Goal: Transaction & Acquisition: Purchase product/service

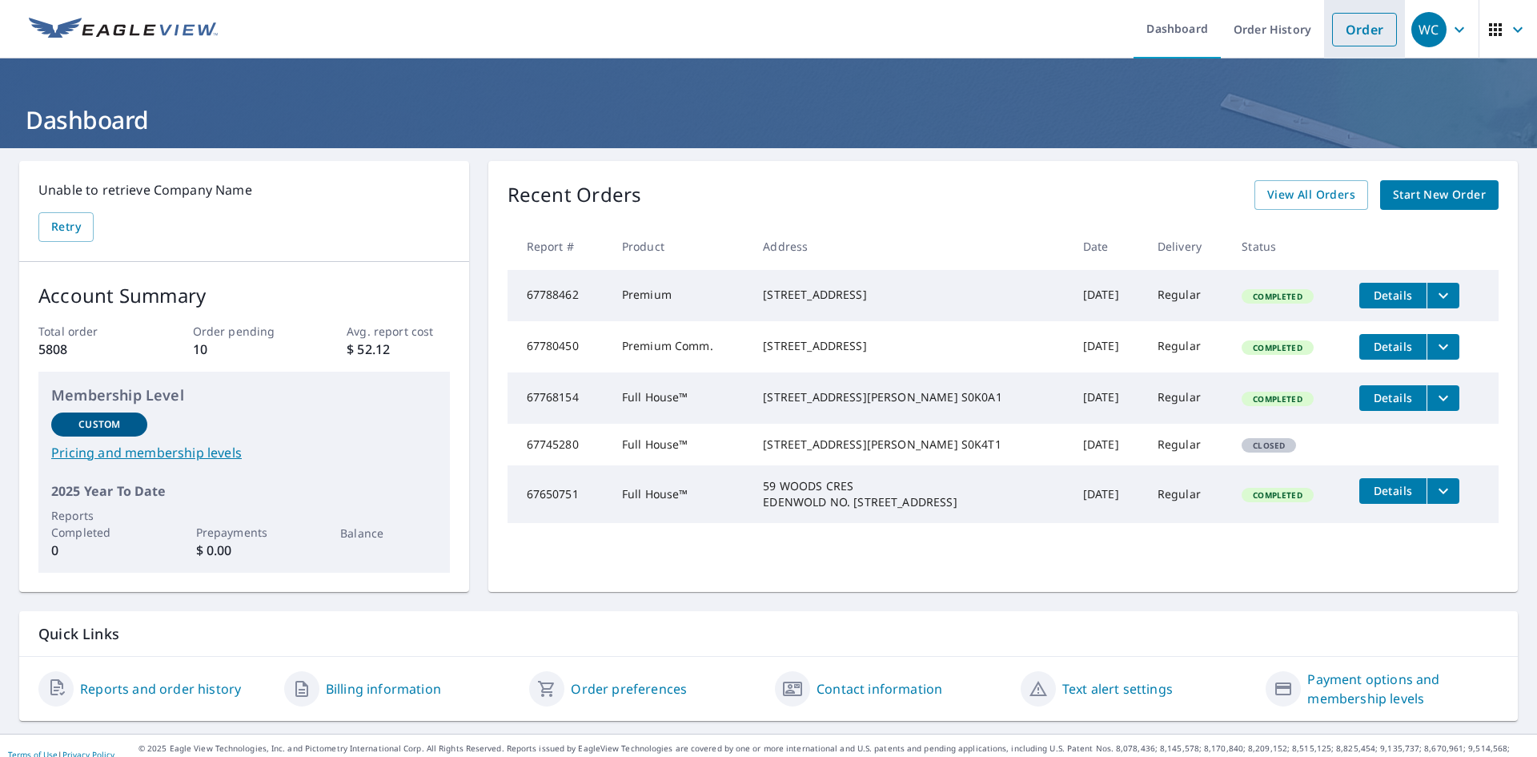
click at [1343, 30] on link "Order" at bounding box center [1364, 30] width 65 height 34
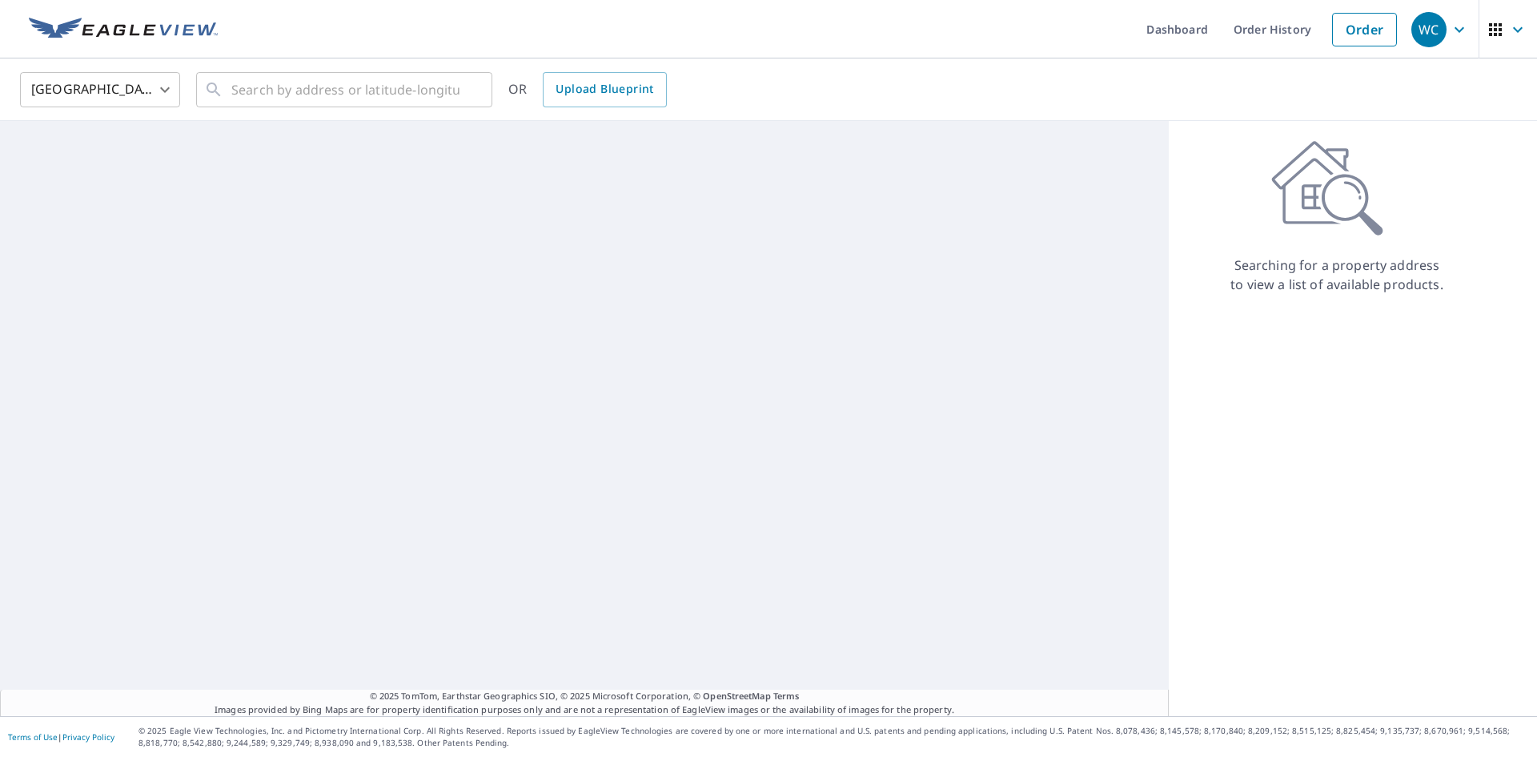
click at [150, 93] on body "WC WC Dashboard Order History Order WC [GEOGRAPHIC_DATA] [GEOGRAPHIC_DATA] ​ ​ …" at bounding box center [768, 378] width 1537 height 757
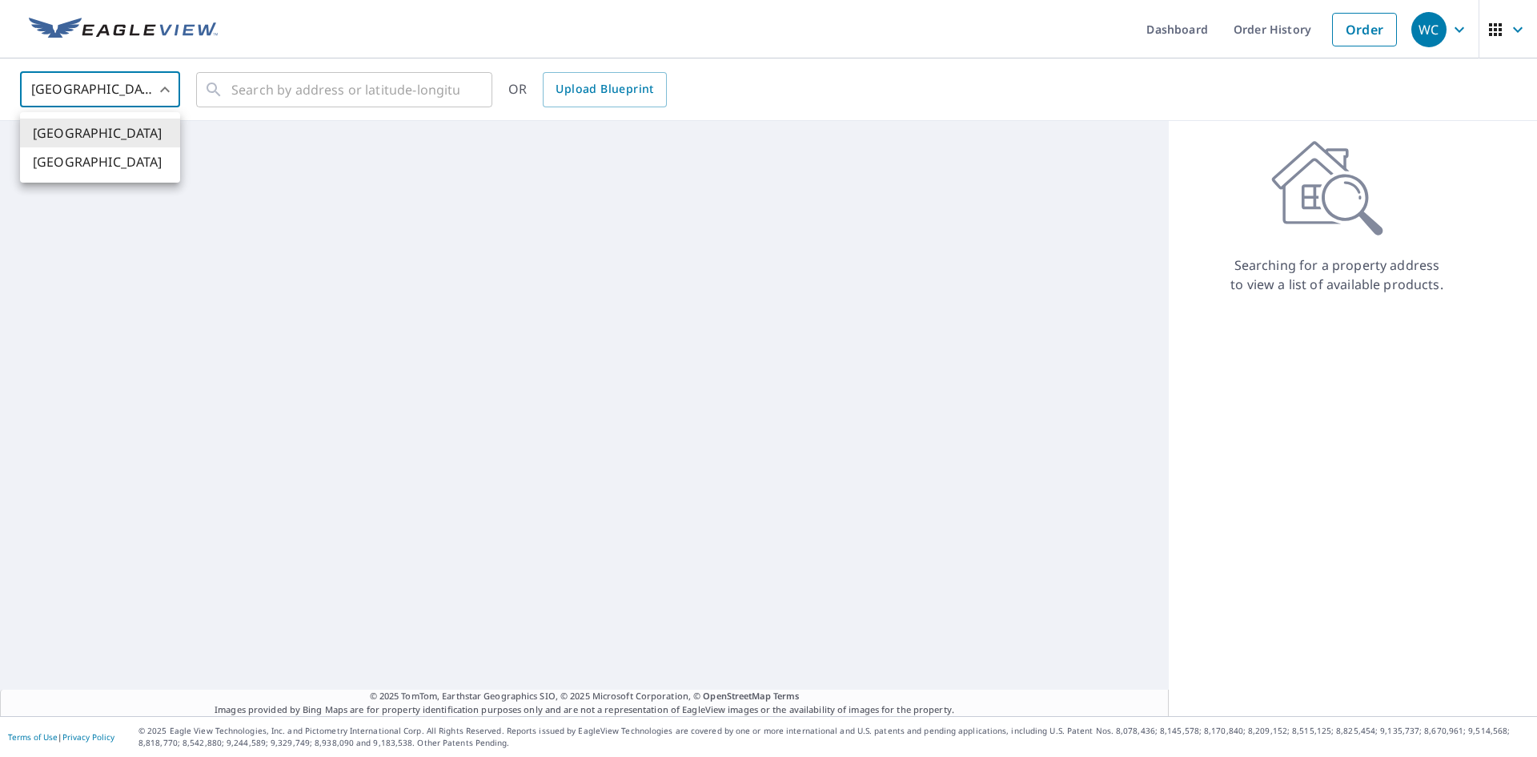
drag, startPoint x: 106, startPoint y: 168, endPoint x: 331, endPoint y: 91, distance: 237.8
click at [106, 168] on li "[GEOGRAPHIC_DATA]" at bounding box center [100, 161] width 160 height 29
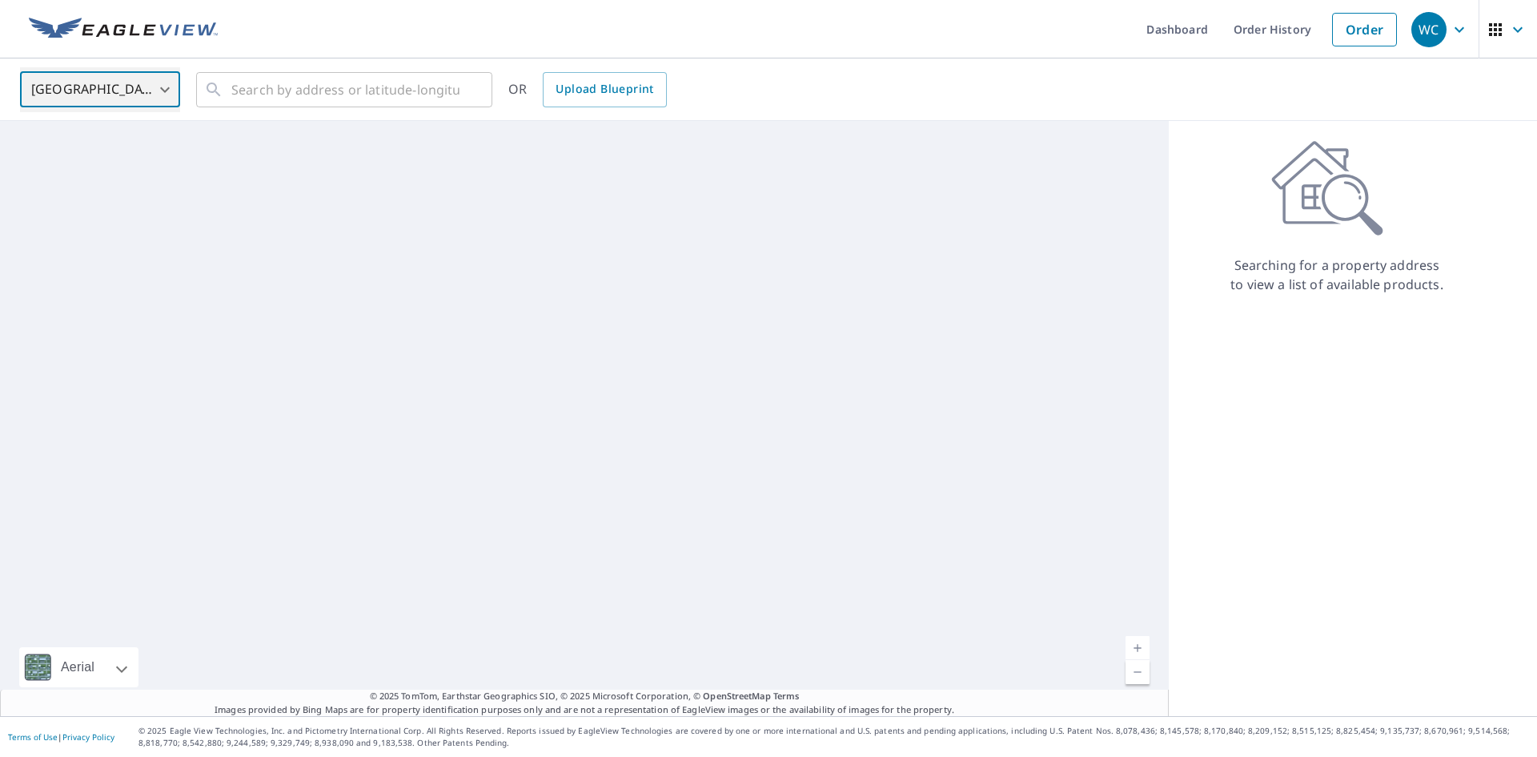
type input "CA"
click at [335, 89] on input "text" at bounding box center [345, 89] width 228 height 45
paste input "[STREET_ADDRESS][PERSON_NAME]"
type input "[STREET_ADDRESS][PERSON_NAME]"
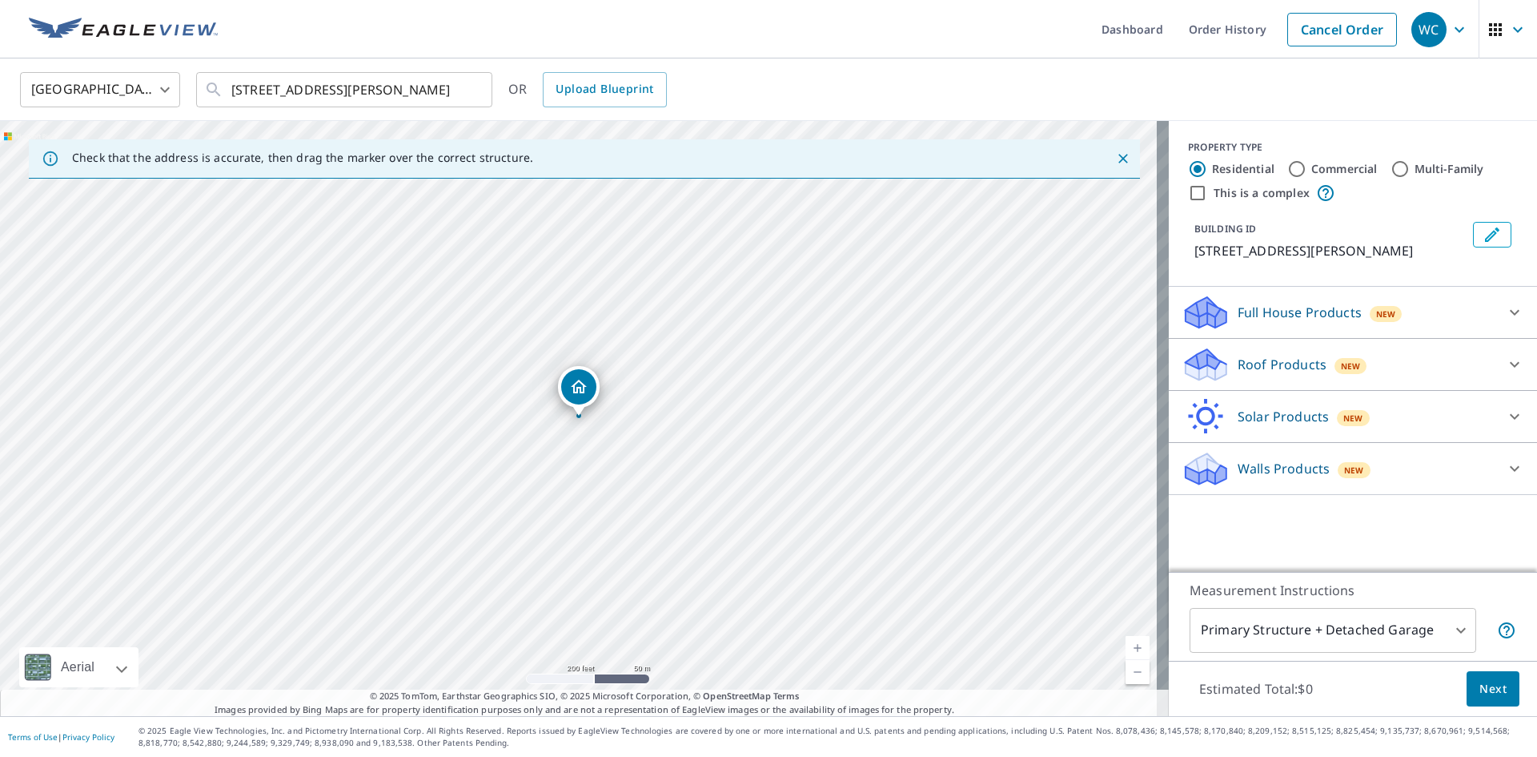
click at [1238, 318] on p "Full House Products" at bounding box center [1300, 312] width 124 height 19
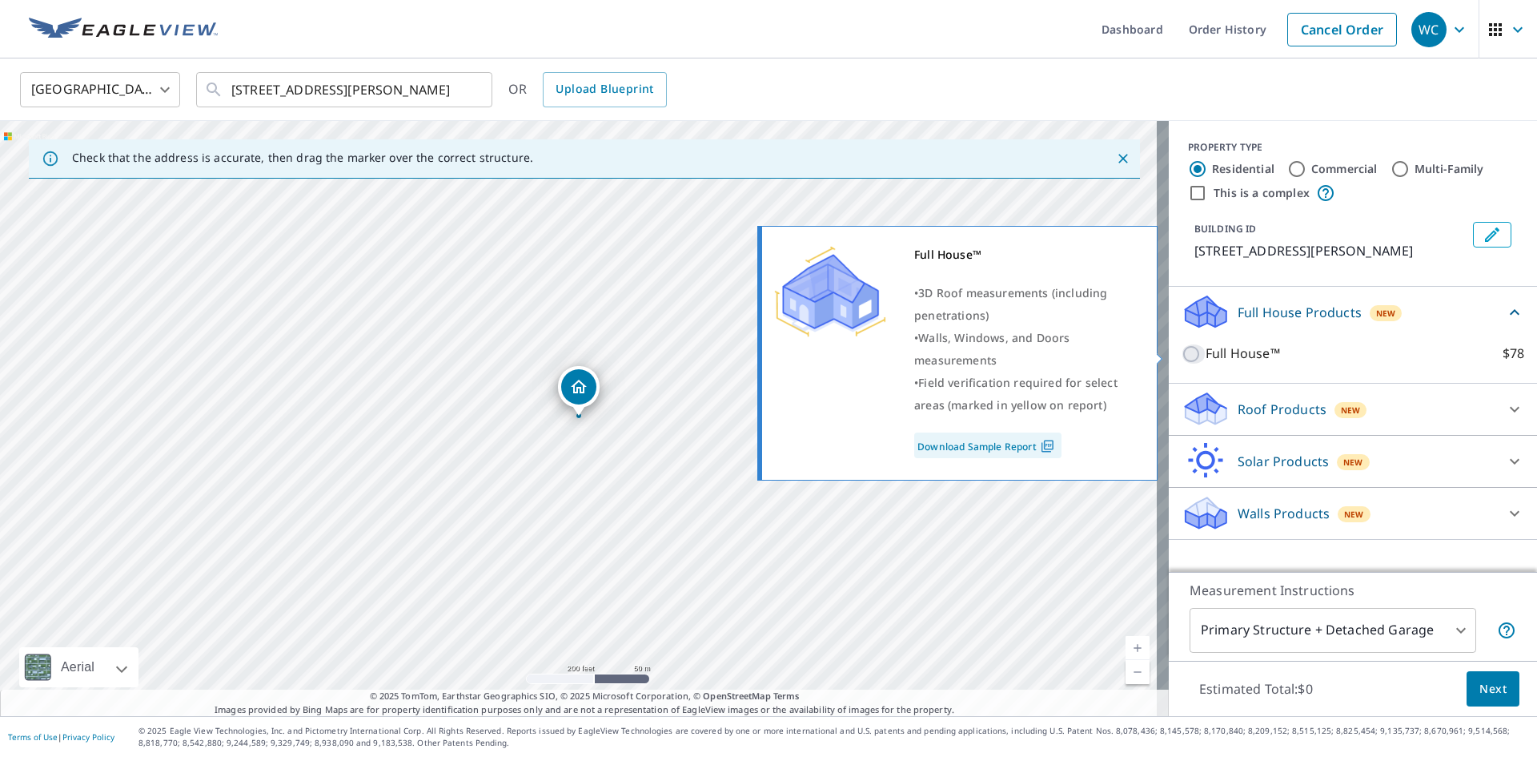
click at [1183, 354] on input "Full House™ $78" at bounding box center [1194, 353] width 24 height 19
checkbox input "true"
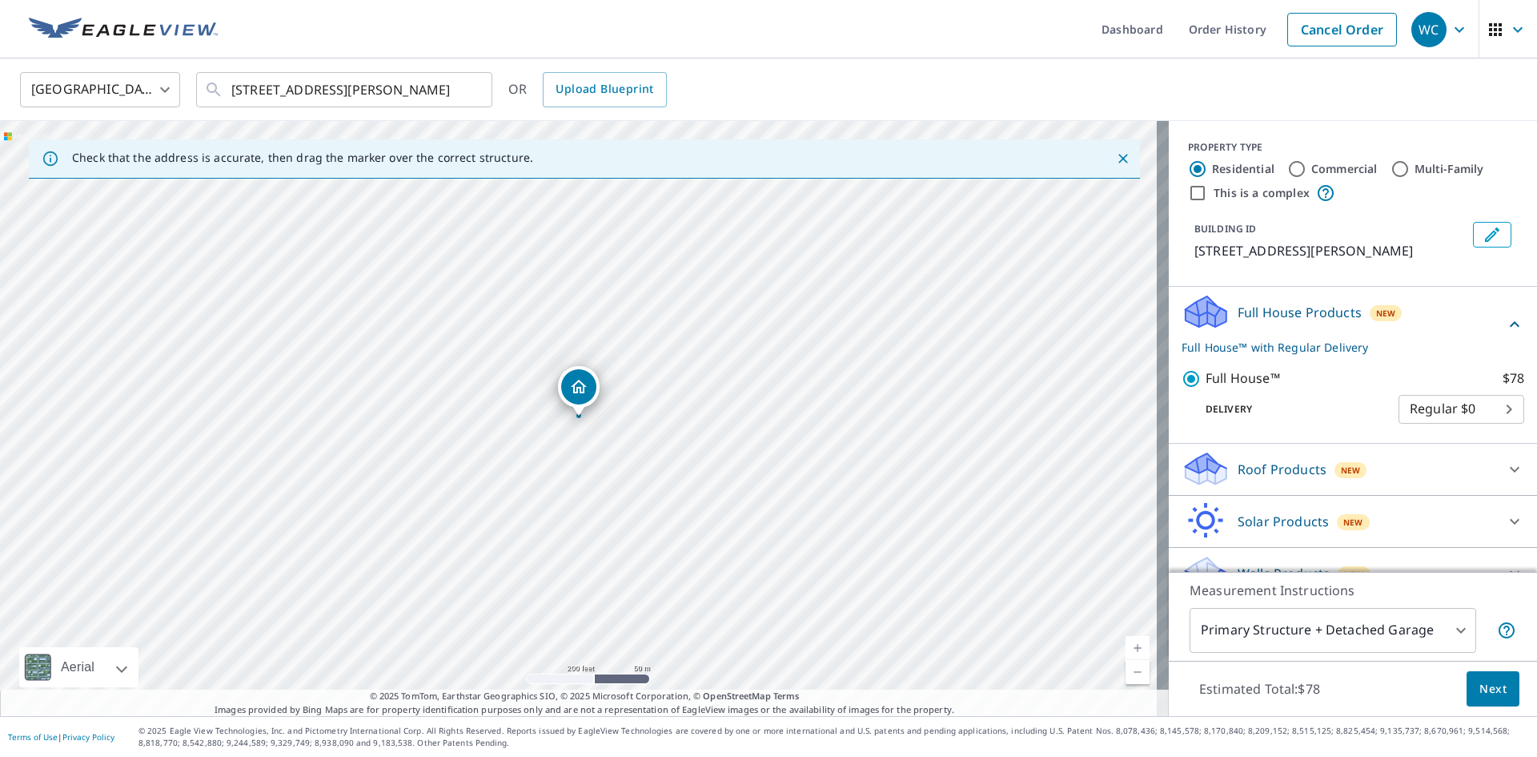
click at [1481, 691] on span "Next" at bounding box center [1493, 689] width 27 height 20
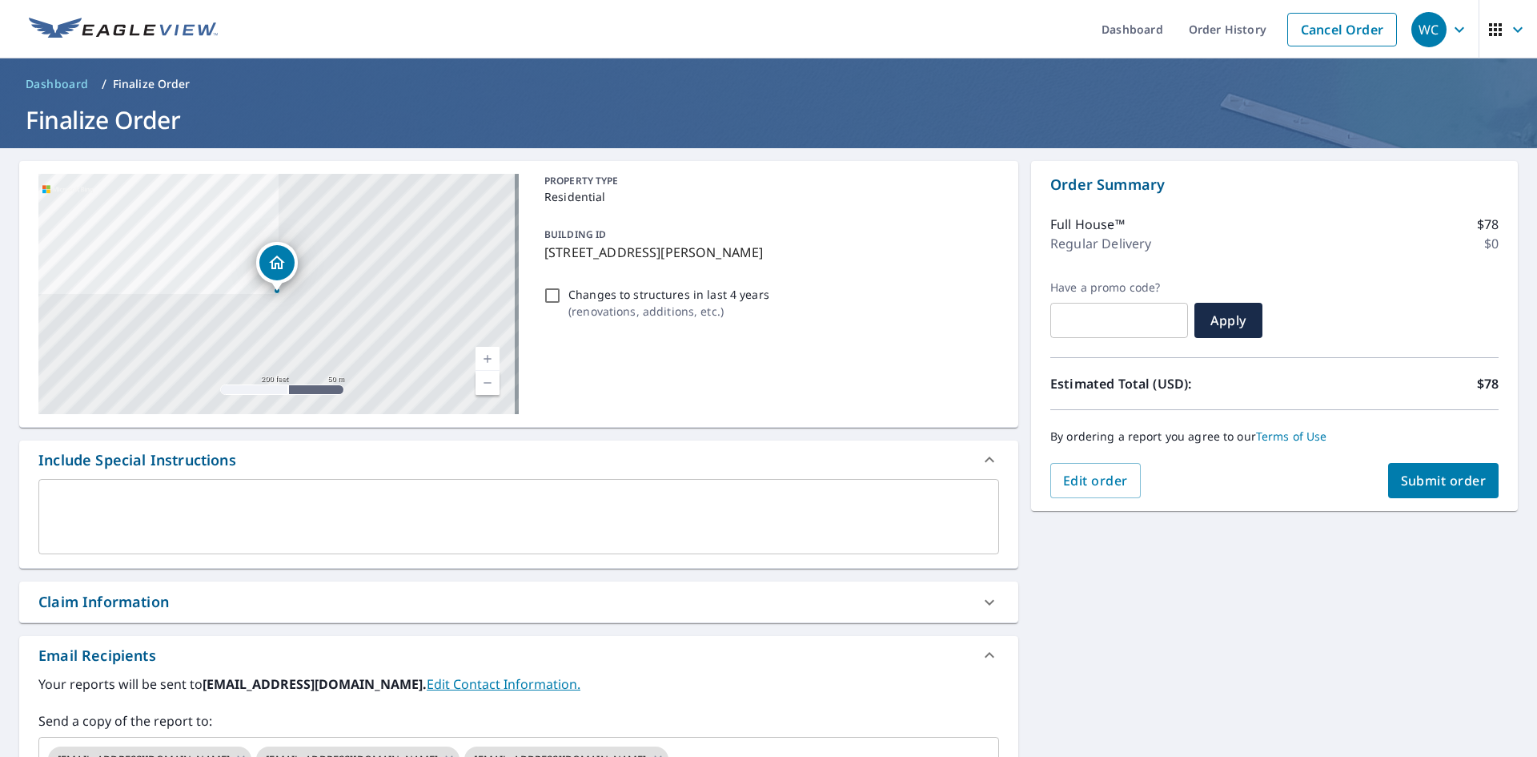
click at [158, 606] on div "Claim Information" at bounding box center [103, 602] width 131 height 22
checkbox input "true"
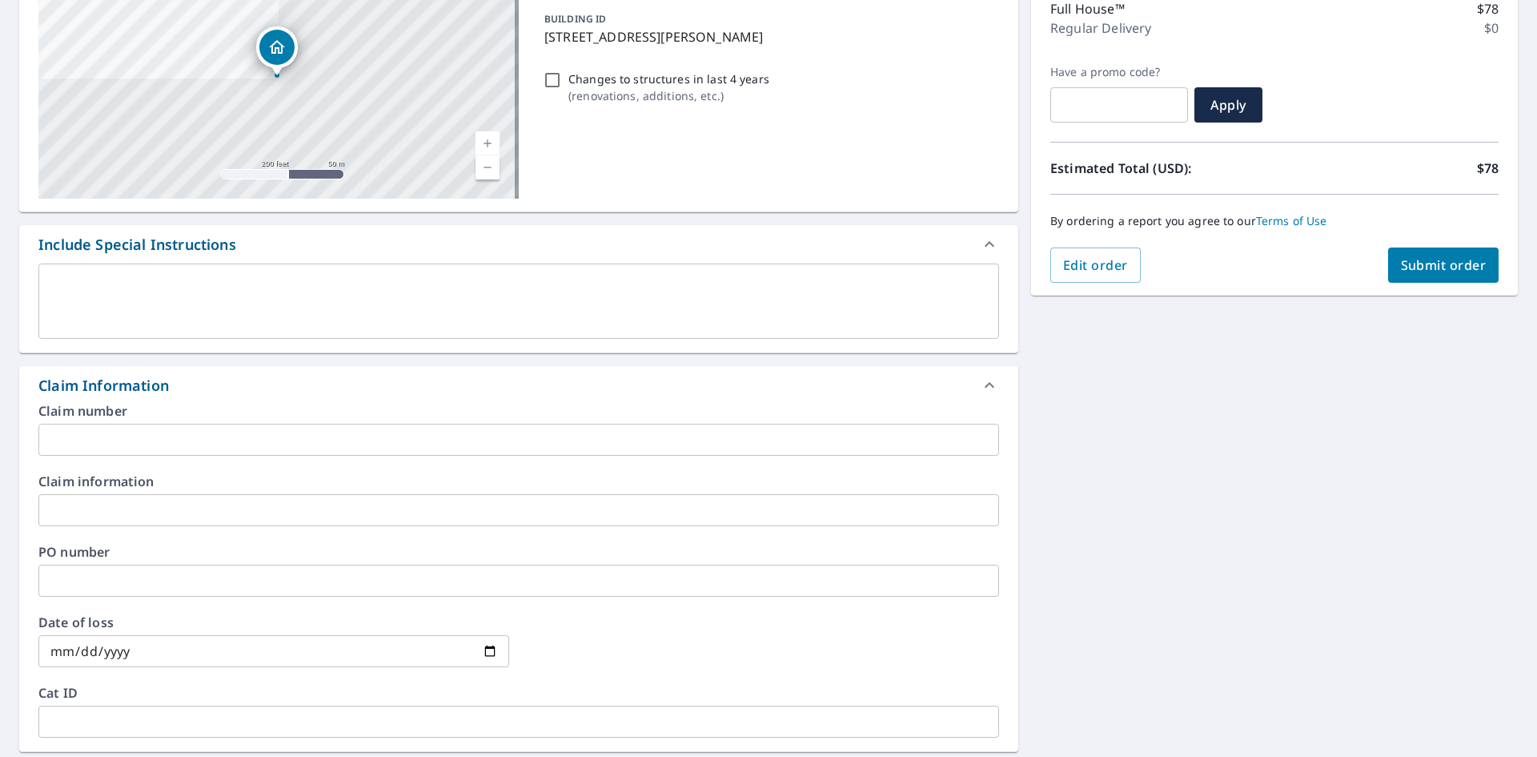
scroll to position [240, 0]
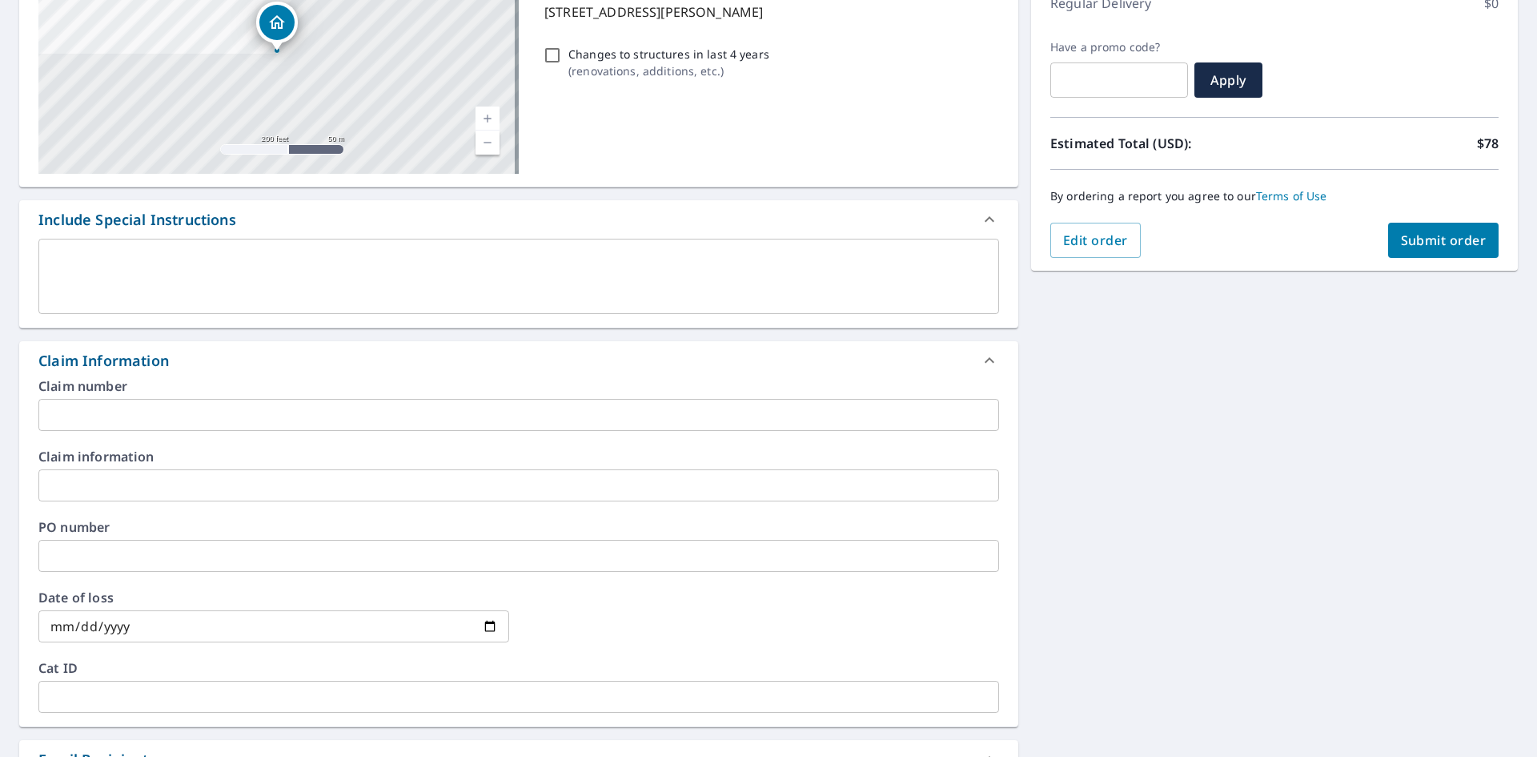
click at [223, 416] on input "text" at bounding box center [518, 415] width 961 height 32
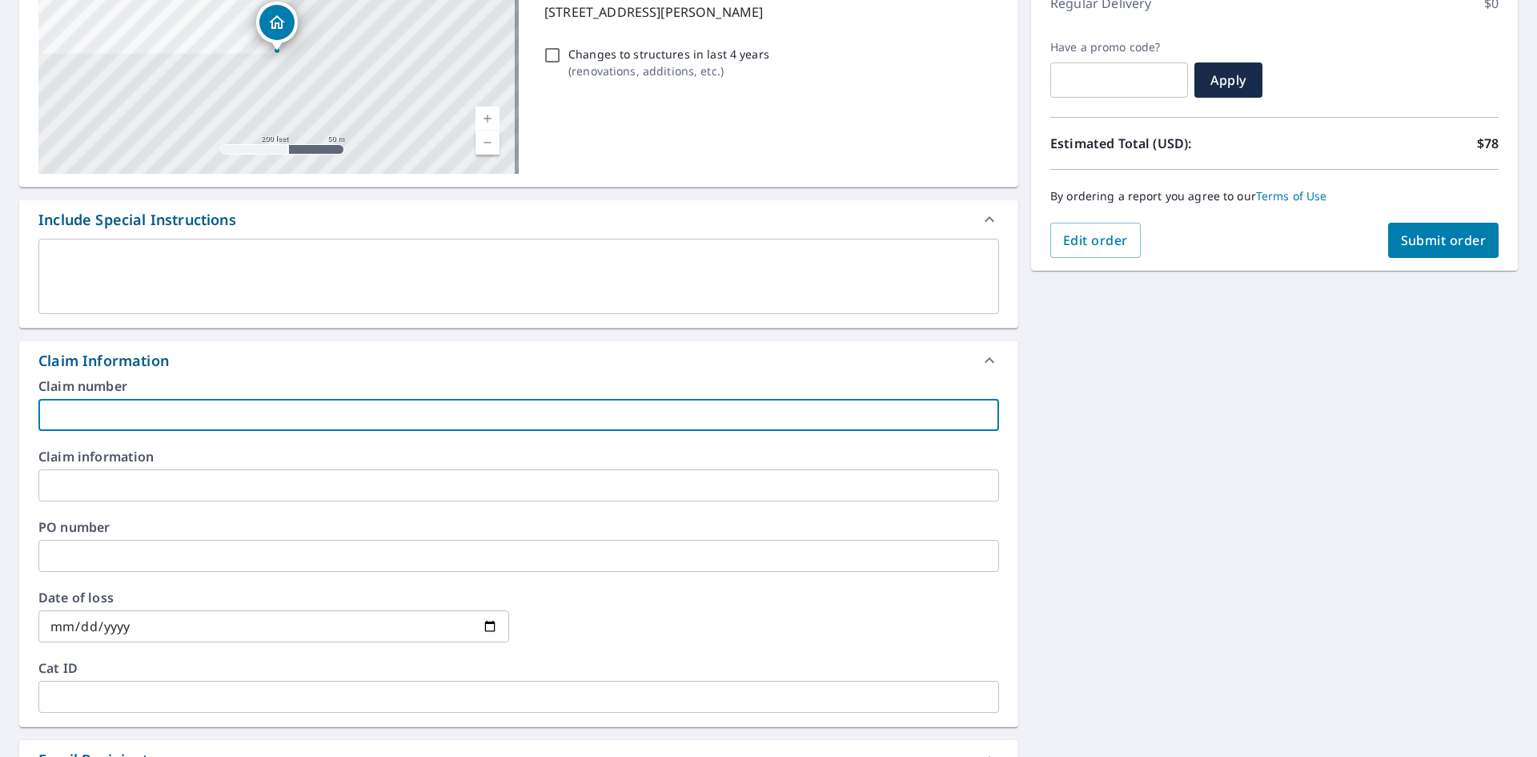
paste input "SK25-J1242"
type input "SK25-J1242"
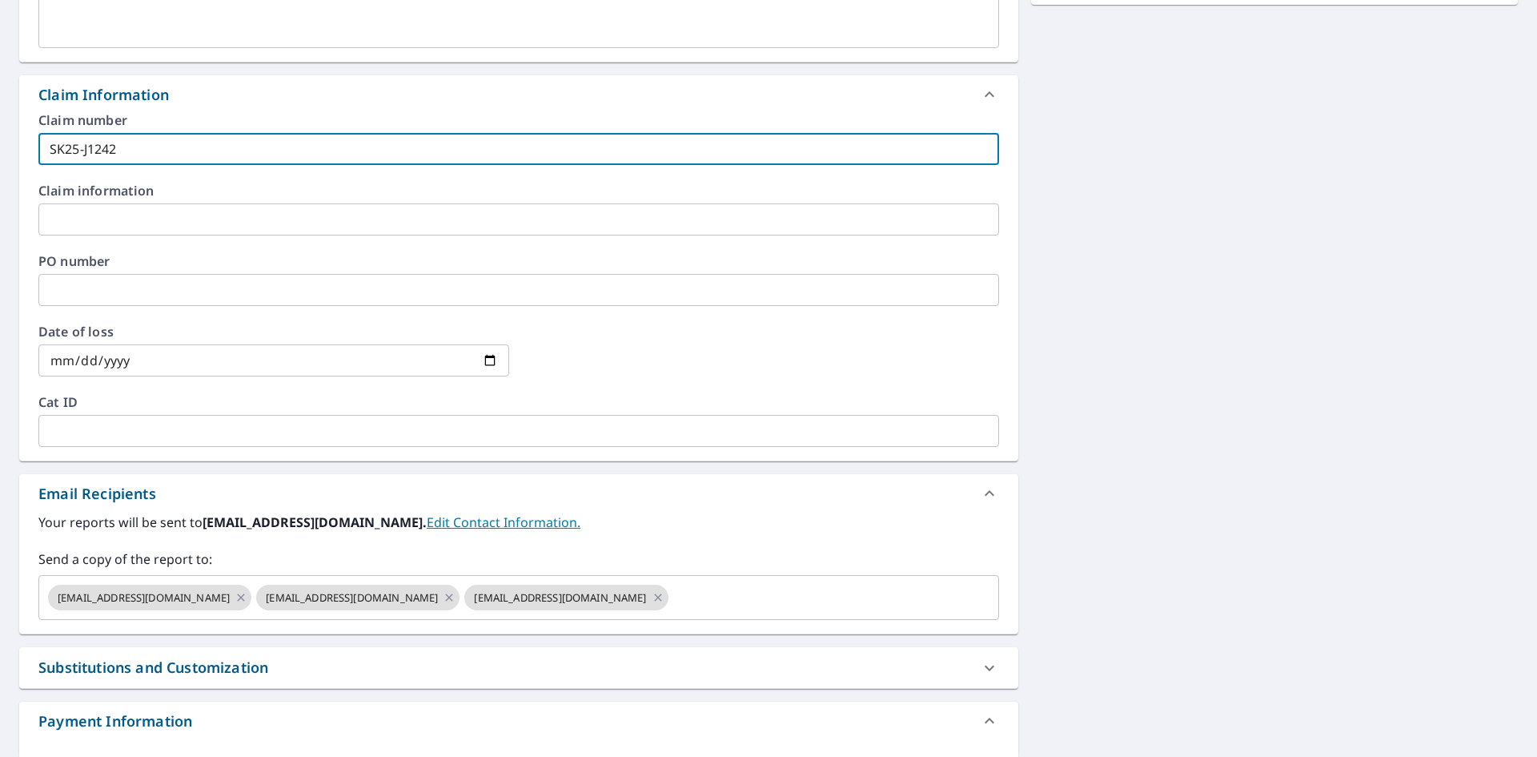
scroll to position [607, 0]
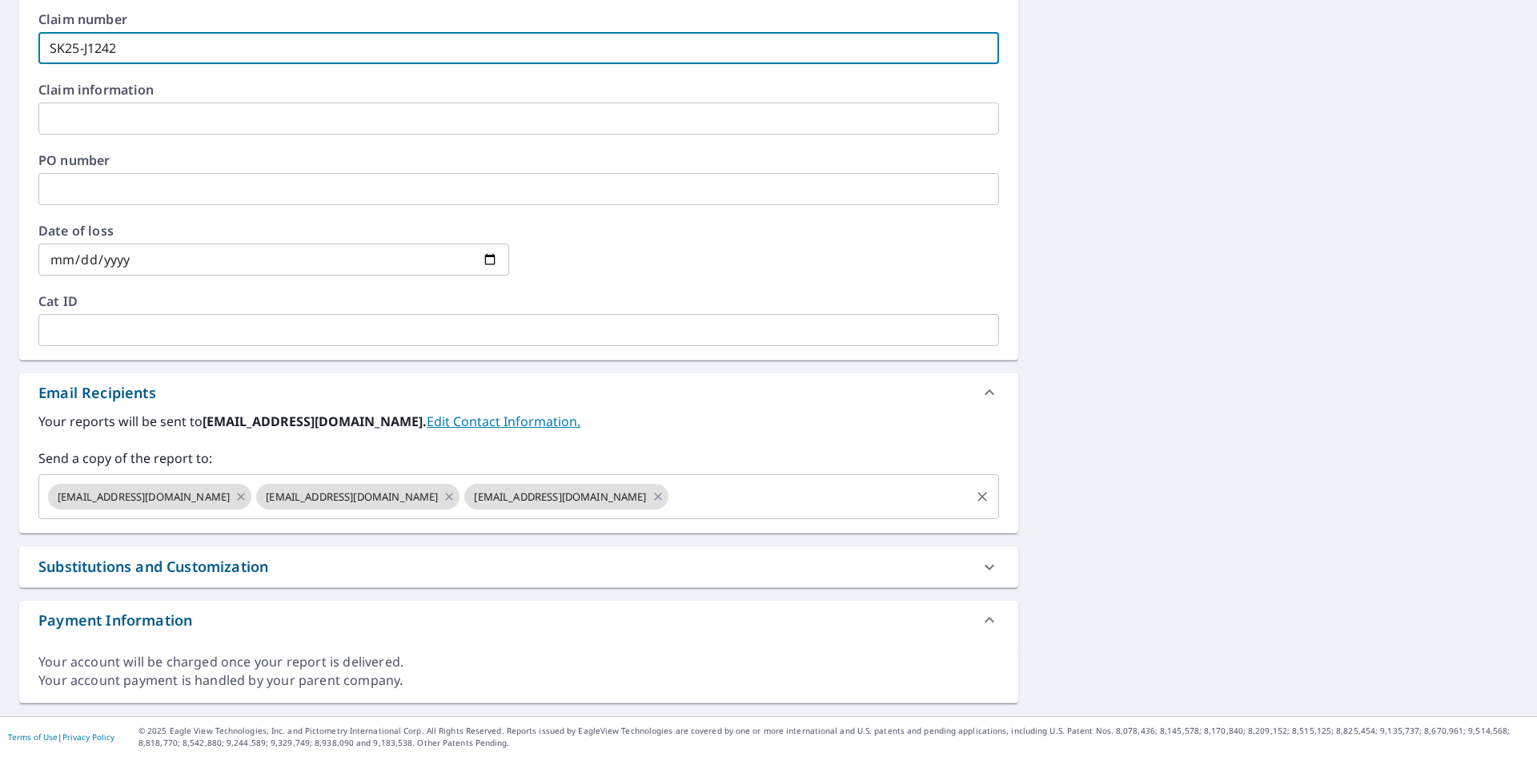
click at [235, 497] on icon at bounding box center [241, 497] width 13 height 18
click at [446, 497] on icon at bounding box center [449, 495] width 7 height 7
checkbox input "true"
type input "SK25-J1242"
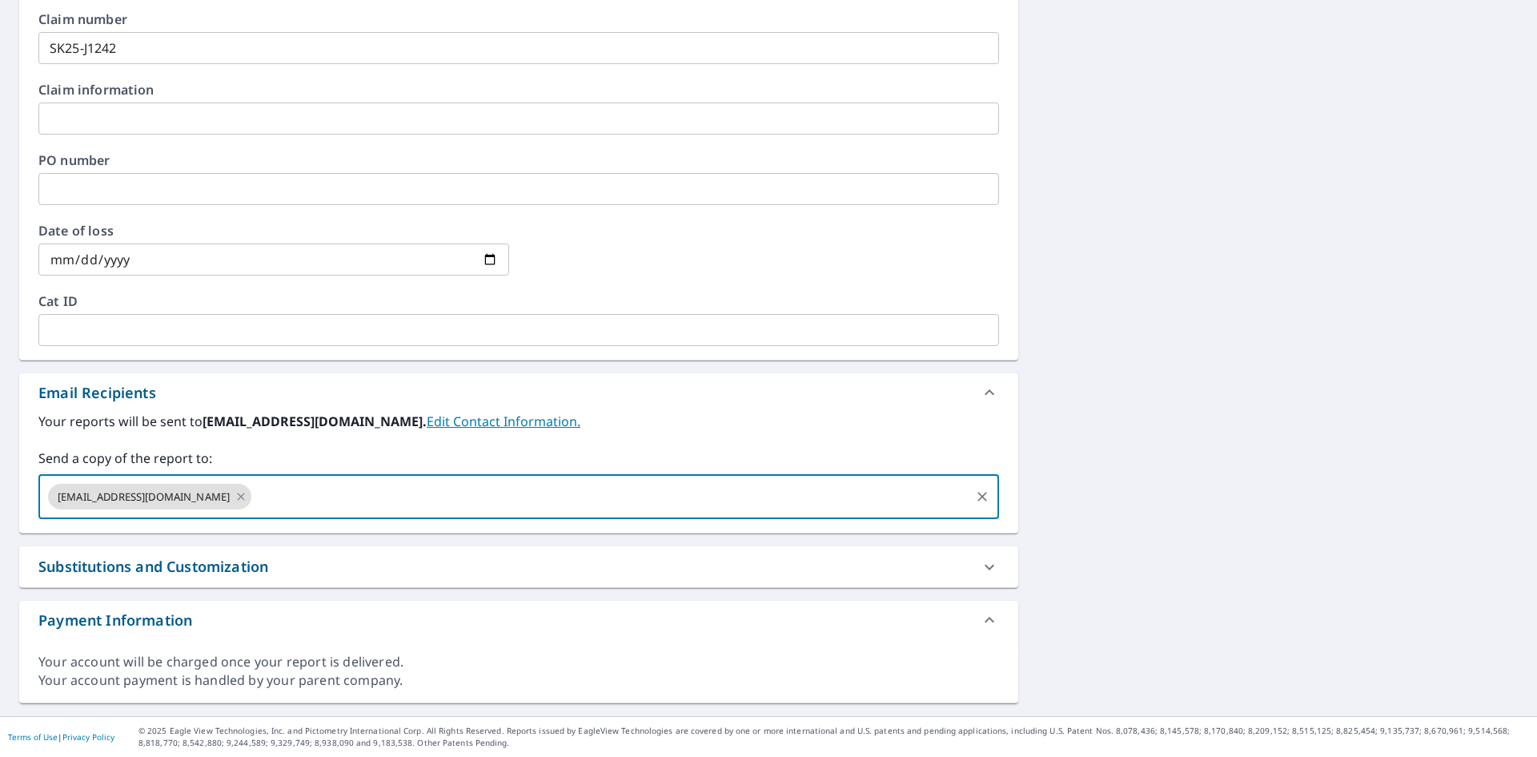
click at [339, 498] on input "text" at bounding box center [611, 496] width 714 height 30
type input "[EMAIL_ADDRESS][DOMAIN_NAME]"
checkbox input "true"
type input "[EMAIL_ADDRESS][DOMAIN_NAME]"
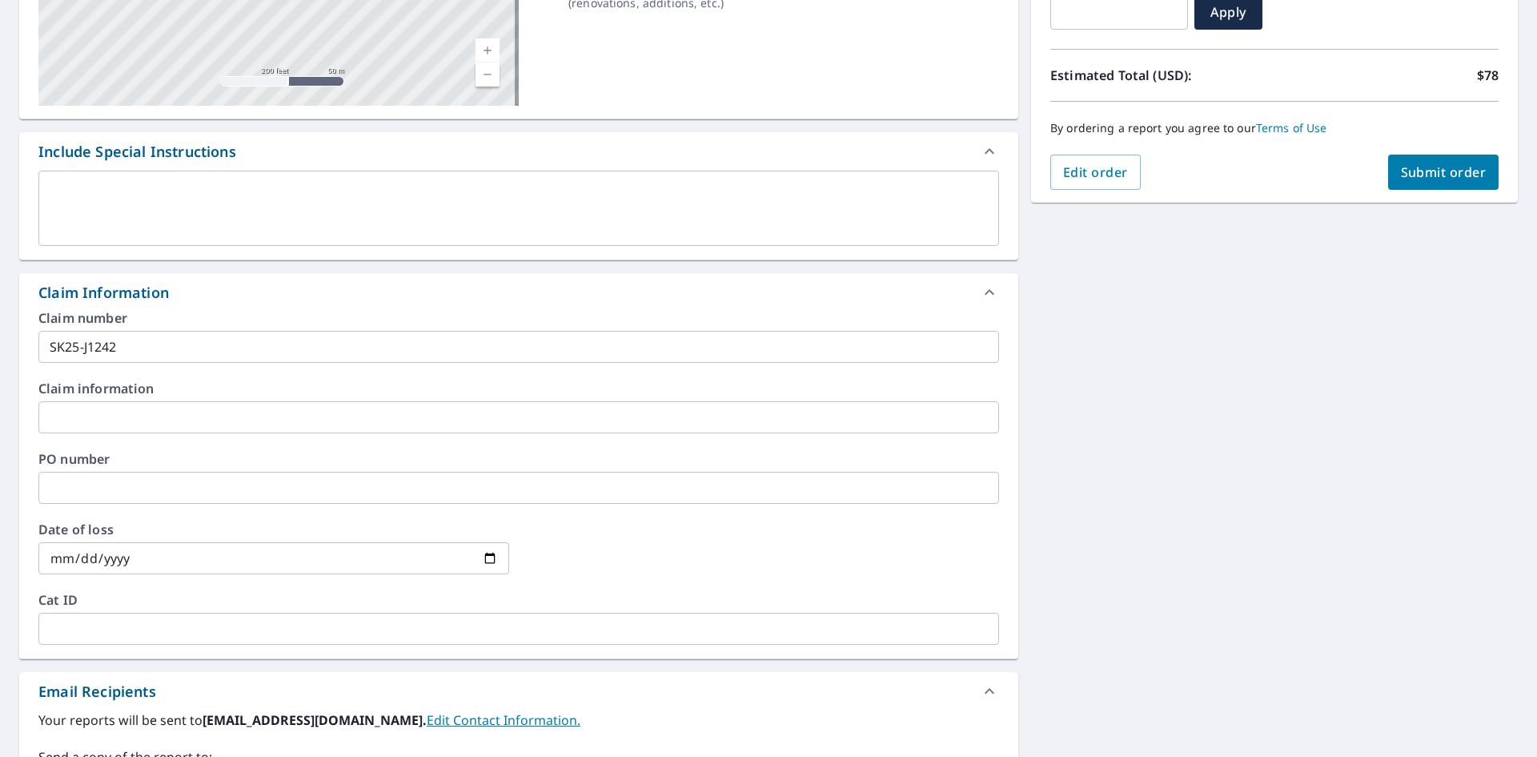
scroll to position [287, 0]
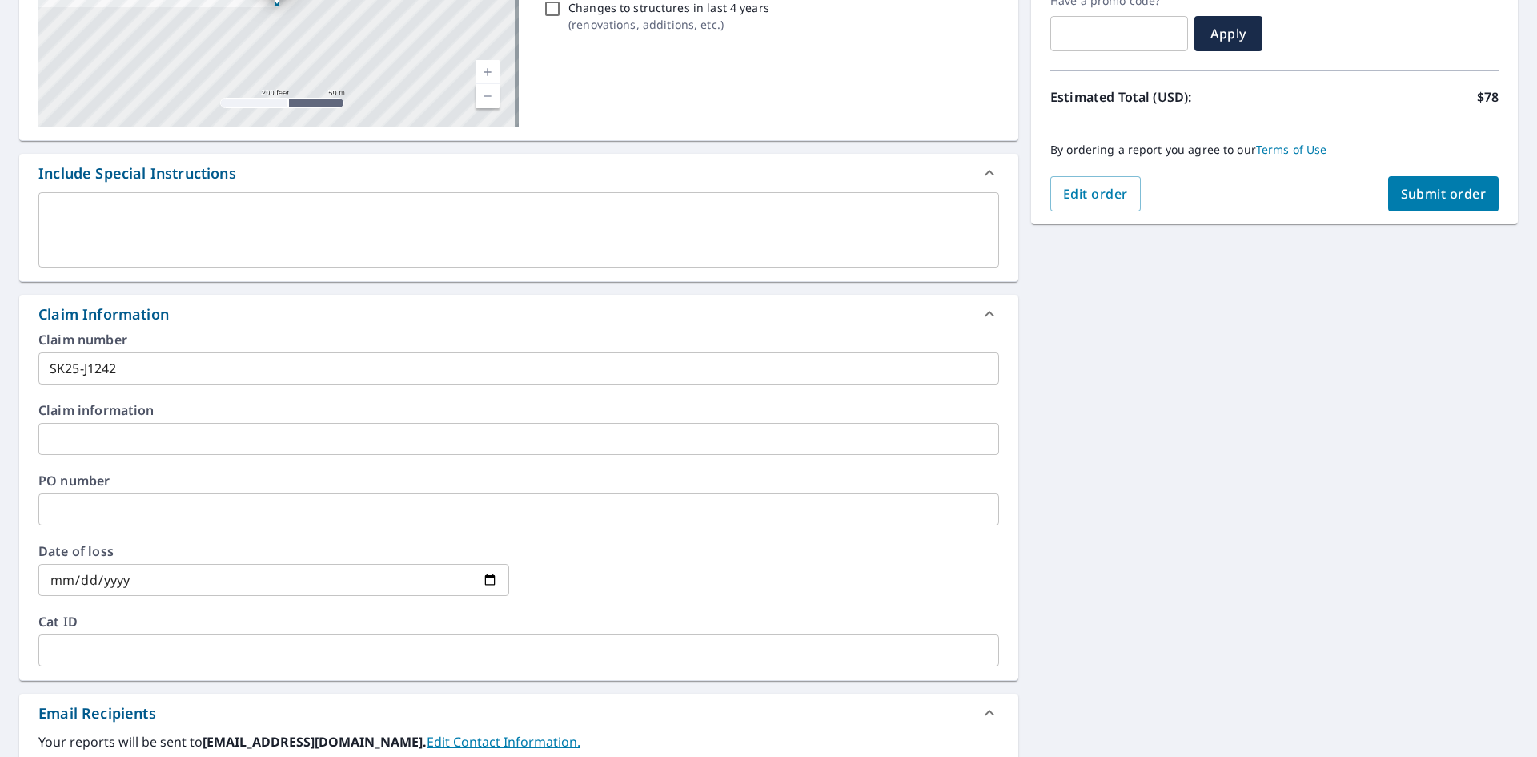
click at [1421, 186] on span "Submit order" at bounding box center [1444, 194] width 86 height 18
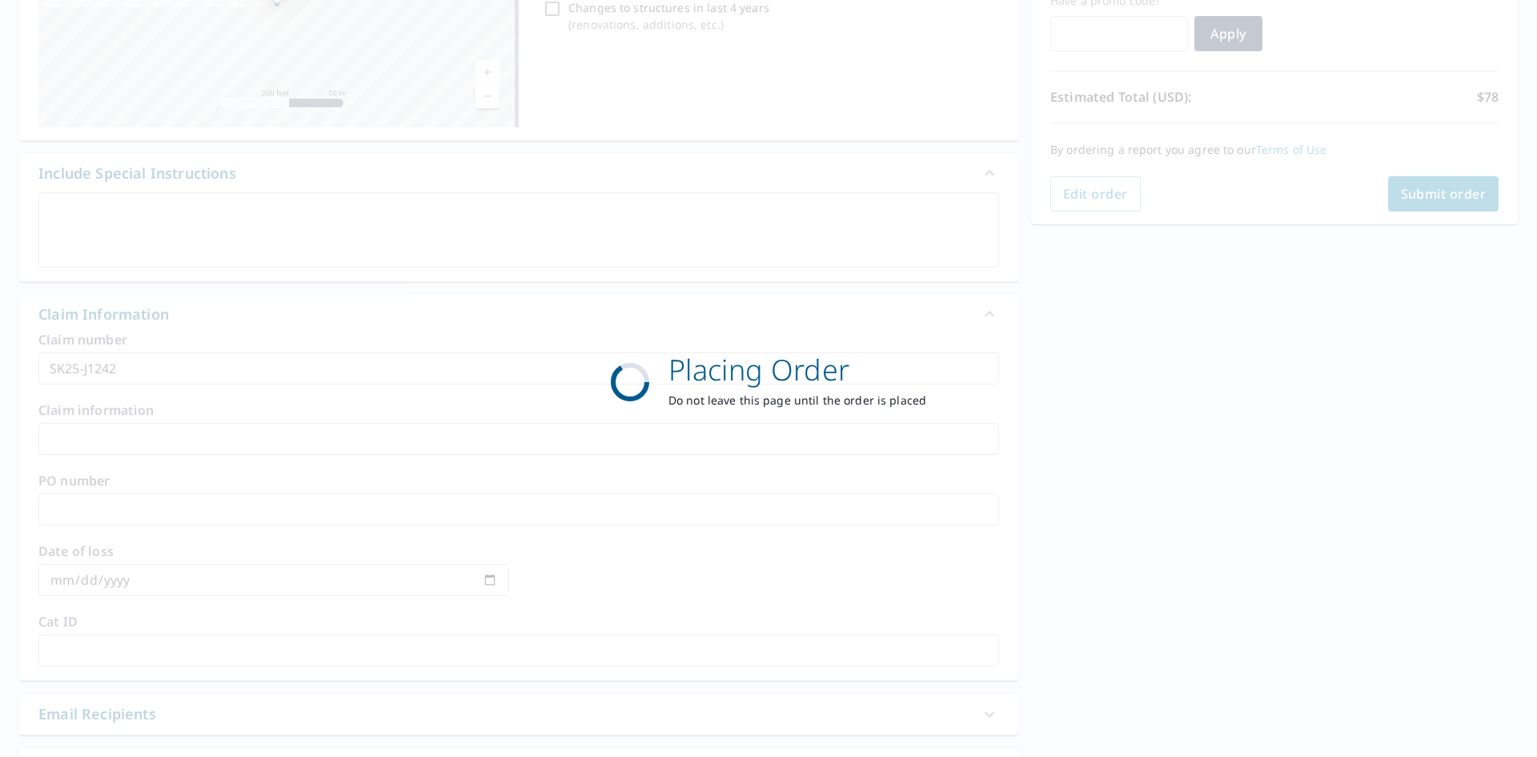
checkbox input "true"
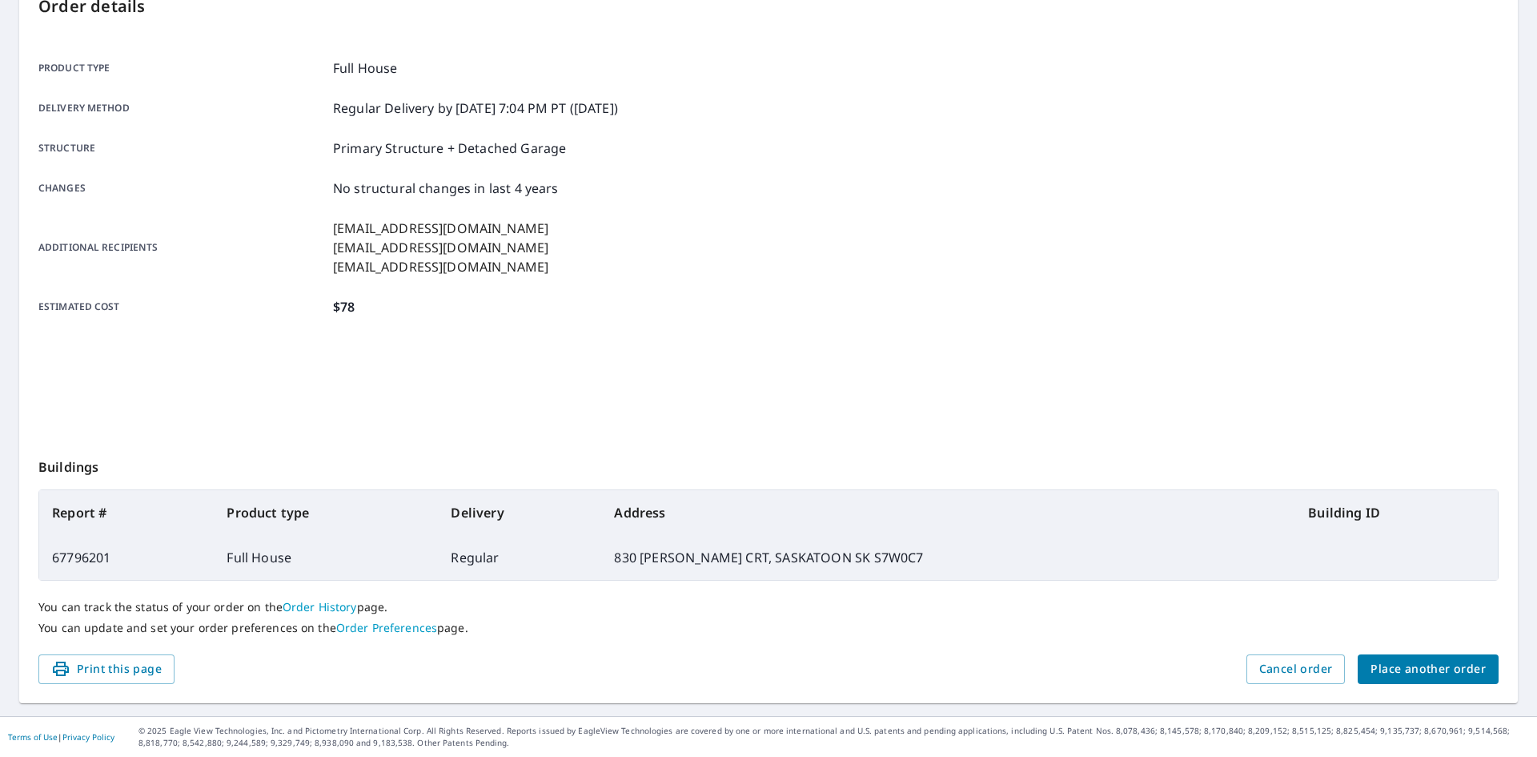
scroll to position [186, 0]
